Goal: Communication & Community: Answer question/provide support

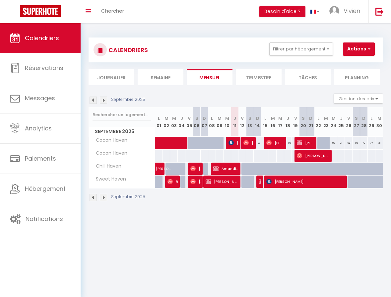
click at [91, 198] on img at bounding box center [92, 197] width 7 height 7
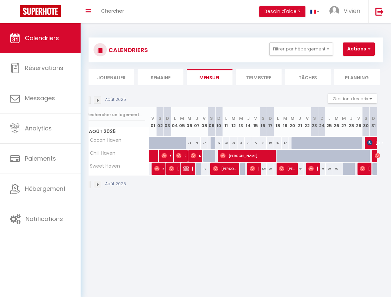
scroll to position [0, 8]
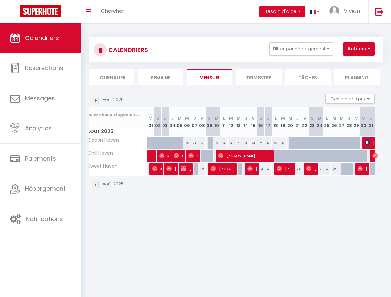
click at [95, 185] on img at bounding box center [94, 184] width 7 height 7
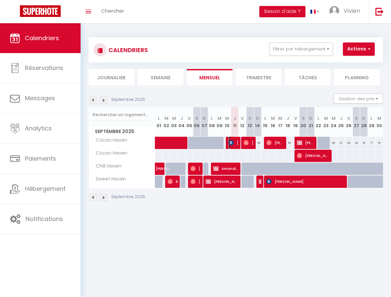
click at [231, 142] on img at bounding box center [230, 142] width 5 height 5
select select "OK"
select select "KO"
select select "0"
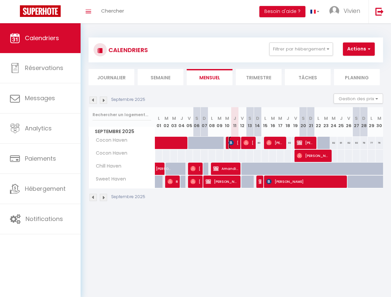
select select "1"
select select
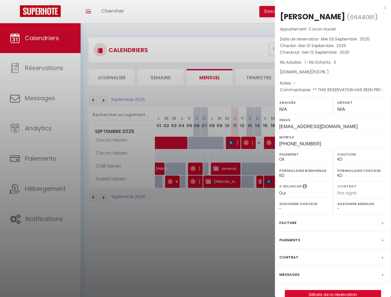
click at [209, 91] on div at bounding box center [195, 148] width 391 height 297
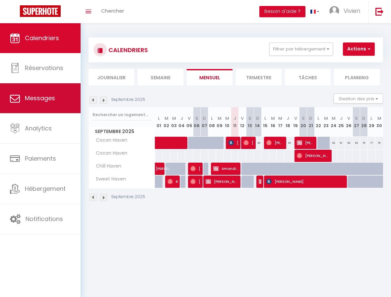
click at [50, 98] on span "Messages" at bounding box center [40, 98] width 30 height 8
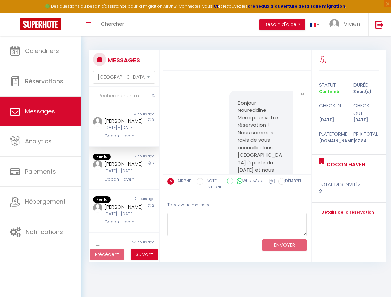
scroll to position [352, 0]
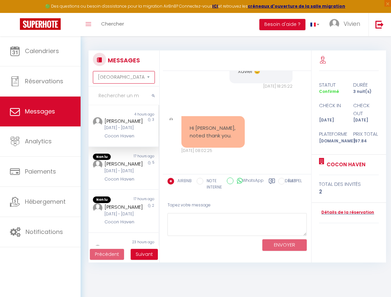
click at [131, 77] on select "Trier par date de réservation Trier par date de message" at bounding box center [124, 77] width 62 height 13
select select "booking"
click at [93, 71] on select "Trier par date de réservation Trier par date de message" at bounding box center [124, 77] width 62 height 13
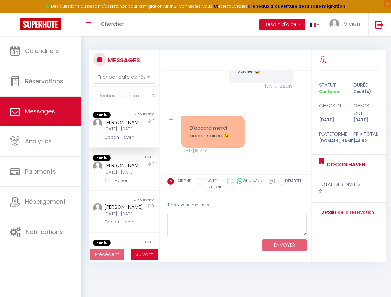
click at [135, 132] on div "[DATE] - [DATE]" at bounding box center [122, 129] width 36 height 6
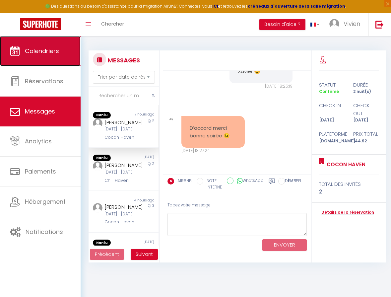
click at [38, 56] on link "Calendriers" at bounding box center [40, 51] width 81 height 30
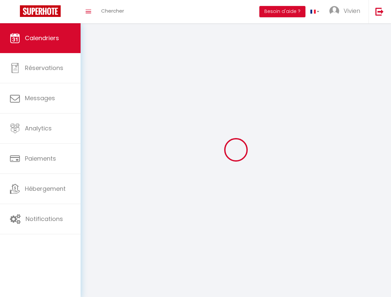
select select
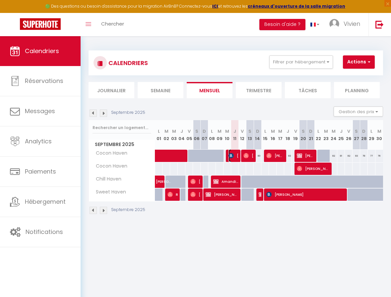
click at [232, 154] on img at bounding box center [230, 155] width 5 height 5
select select "OK"
select select "KO"
select select "0"
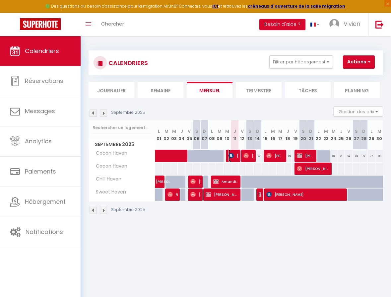
select select "1"
select select
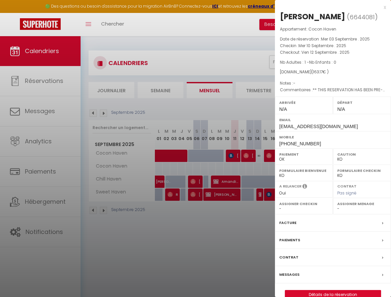
click at [384, 8] on div "x" at bounding box center [330, 7] width 111 height 8
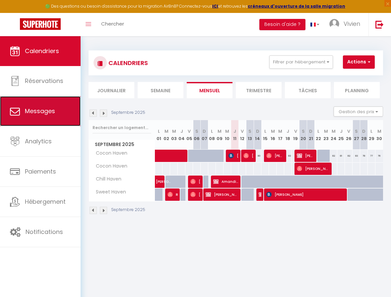
click at [38, 115] on link "Messages" at bounding box center [40, 111] width 81 height 30
select select "message"
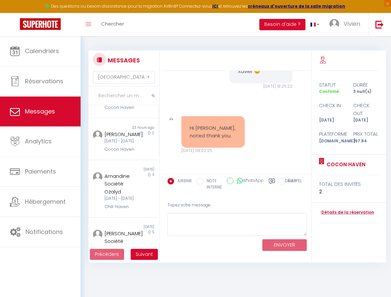
scroll to position [119, 0]
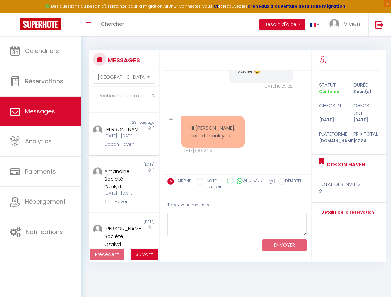
click at [124, 133] on div "[PERSON_NAME]" at bounding box center [122, 129] width 36 height 8
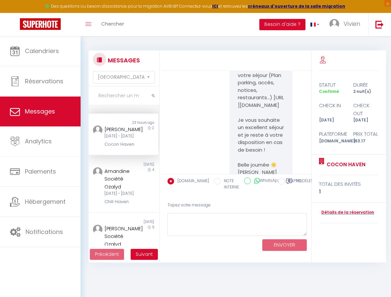
scroll to position [2666, 0]
